Goal: Task Accomplishment & Management: Complete application form

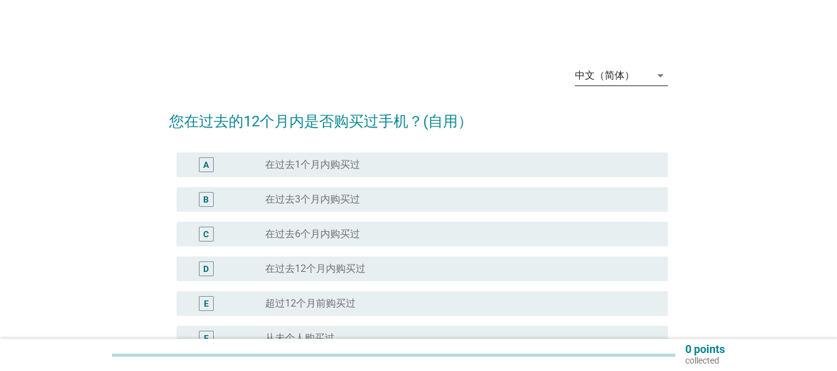
click at [660, 75] on icon "arrow_drop_down" at bounding box center [660, 75] width 15 height 15
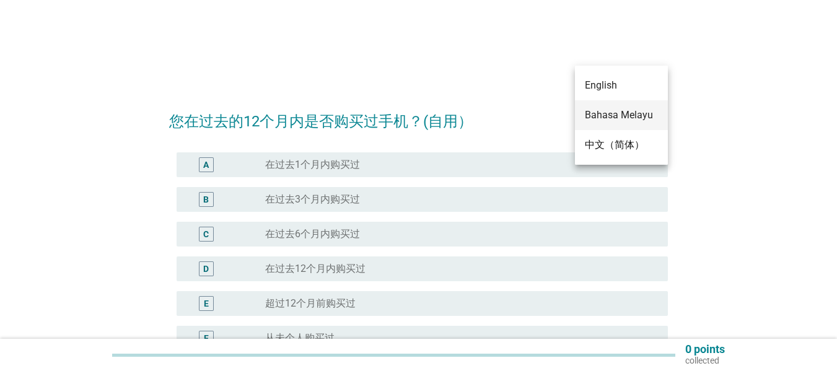
click at [633, 118] on div "Bahasa Melayu" at bounding box center [621, 115] width 73 height 15
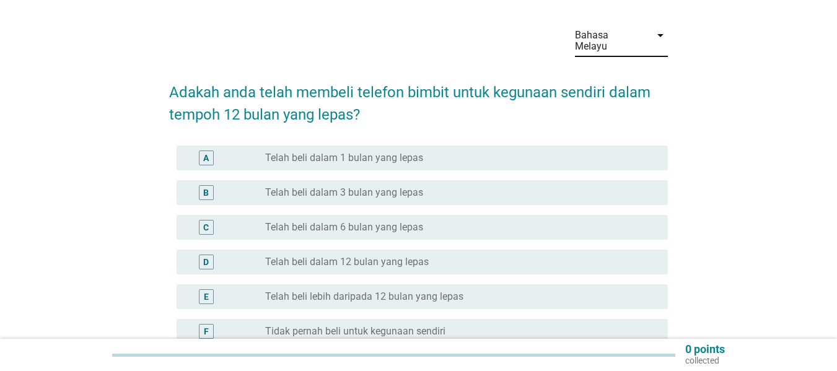
scroll to position [124, 0]
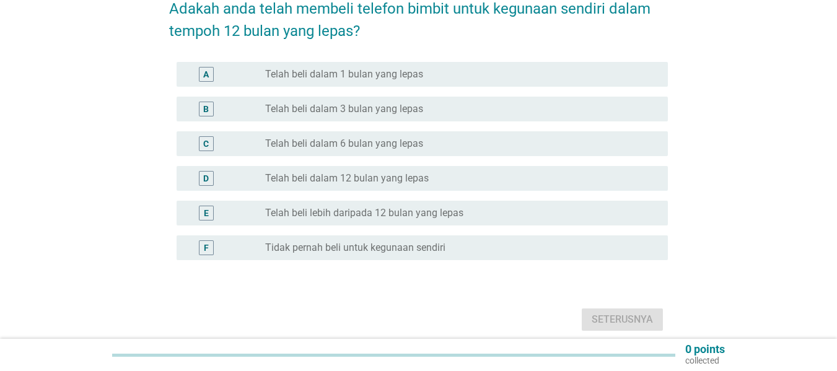
click at [239, 206] on div "E" at bounding box center [226, 213] width 79 height 15
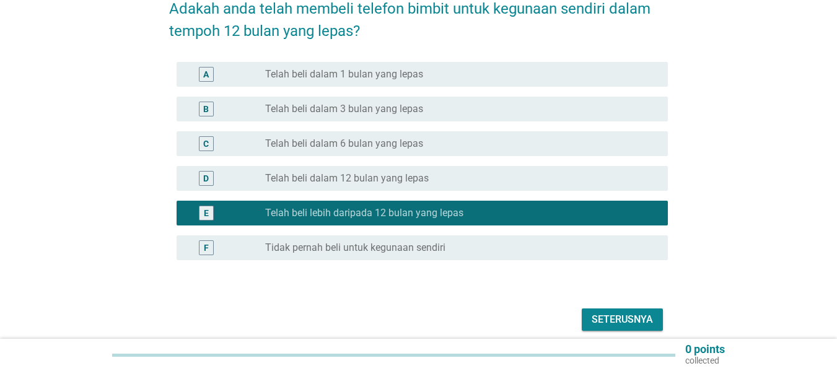
click at [614, 324] on div "Bahasa Melayu arrow_drop_down Adakah anda telah membeli telefon bimbit untuk ke…" at bounding box center [418, 133] width 519 height 423
click at [627, 312] on div "Seterusnya" at bounding box center [622, 319] width 61 height 15
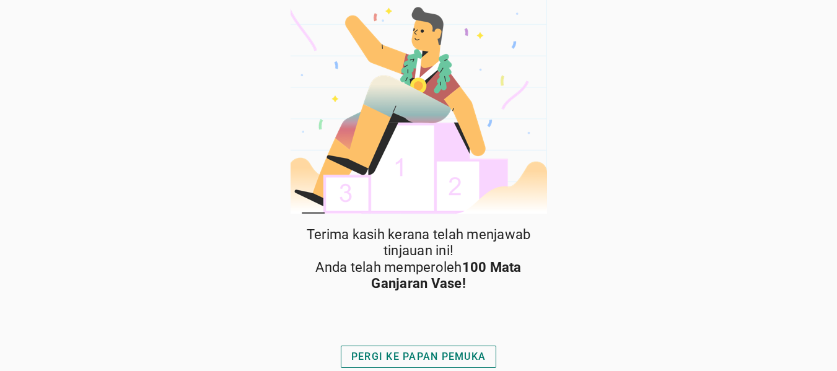
scroll to position [4, 0]
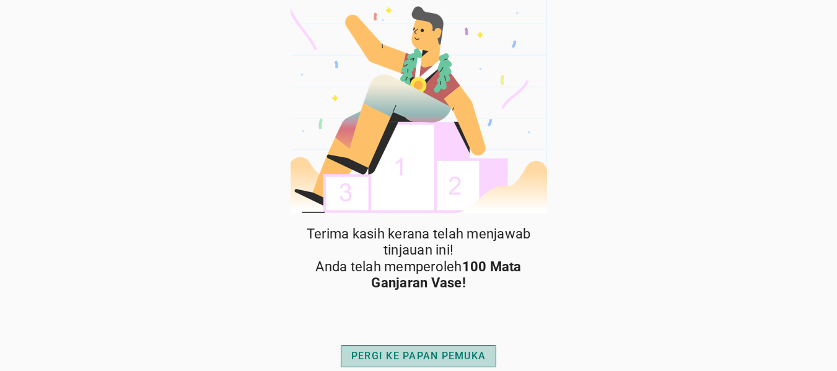
click at [413, 352] on div "PERGI KE PAPAN PEMUKA" at bounding box center [418, 356] width 135 height 15
